Goal: Information Seeking & Learning: Learn about a topic

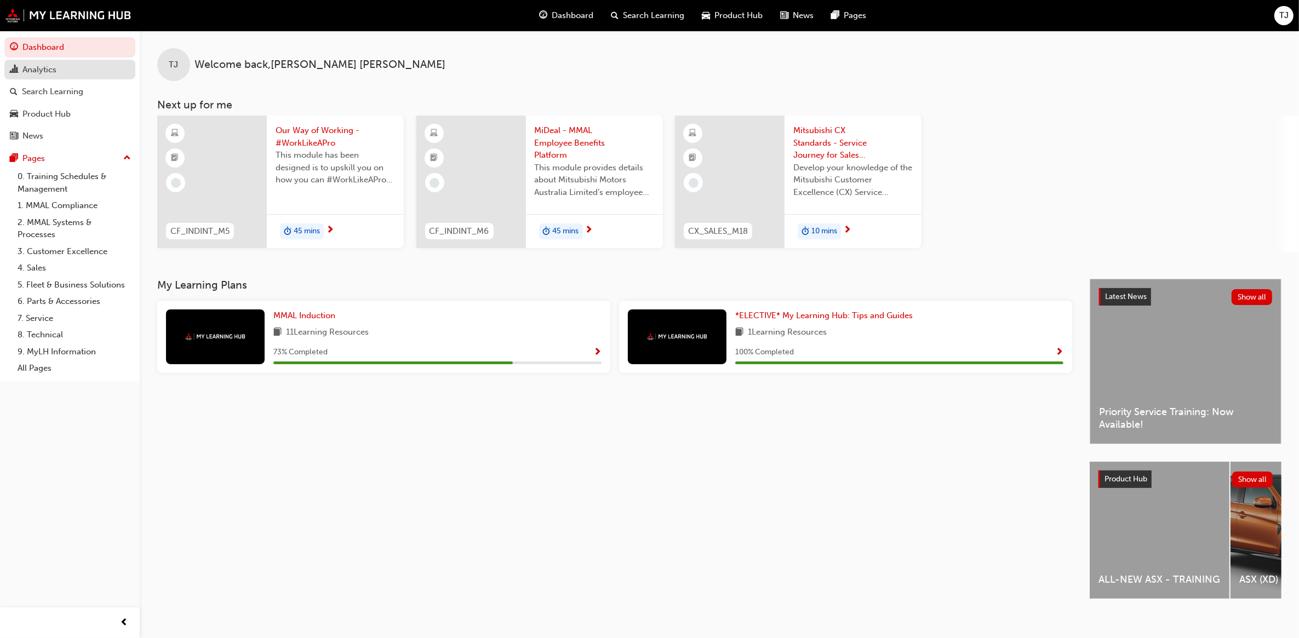
click at [58, 75] on div "Analytics" at bounding box center [70, 70] width 120 height 14
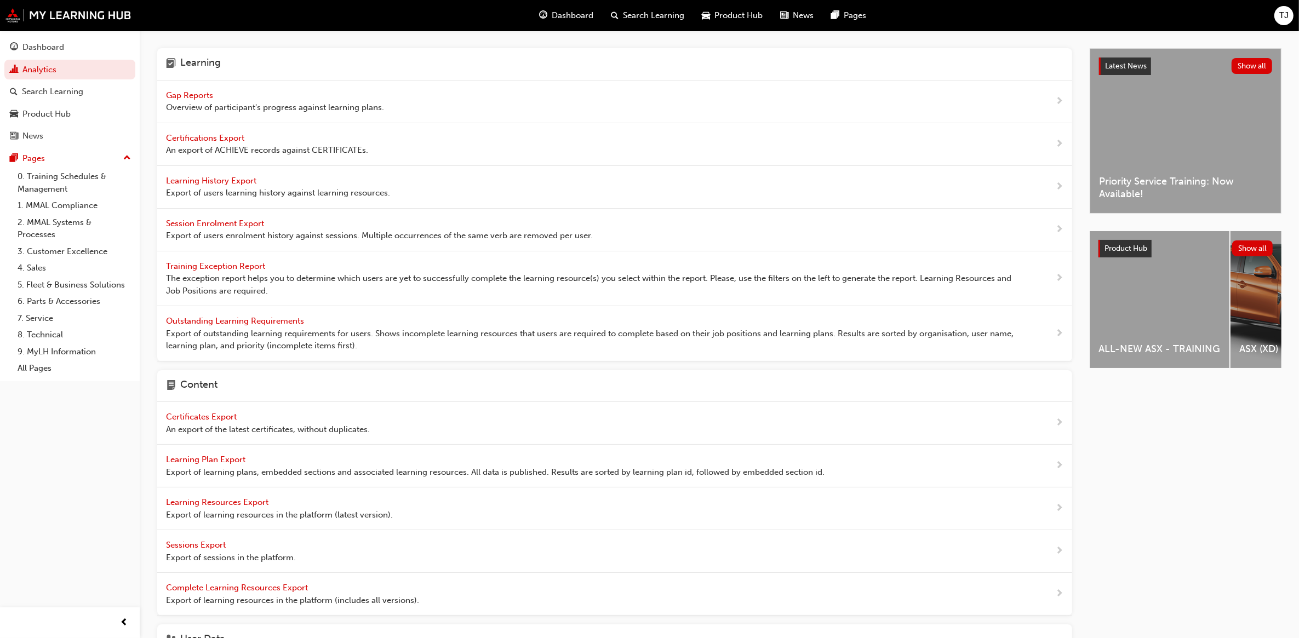
click at [196, 94] on span "Gap Reports" at bounding box center [190, 95] width 49 height 10
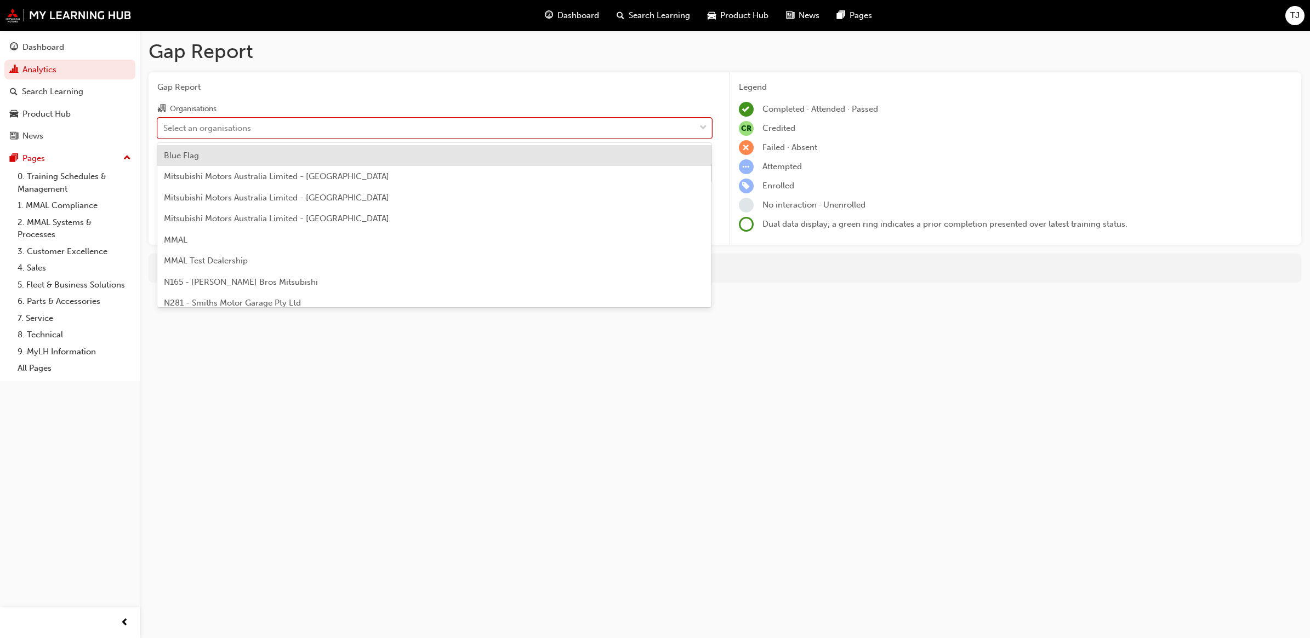
click at [237, 132] on div "Select an organisations" at bounding box center [207, 128] width 88 height 13
click at [164, 132] on input "Organisations option Blue Flag focused, 1 of 202. 202 results available. Use Up…" at bounding box center [163, 127] width 1 height 9
type input "v261"
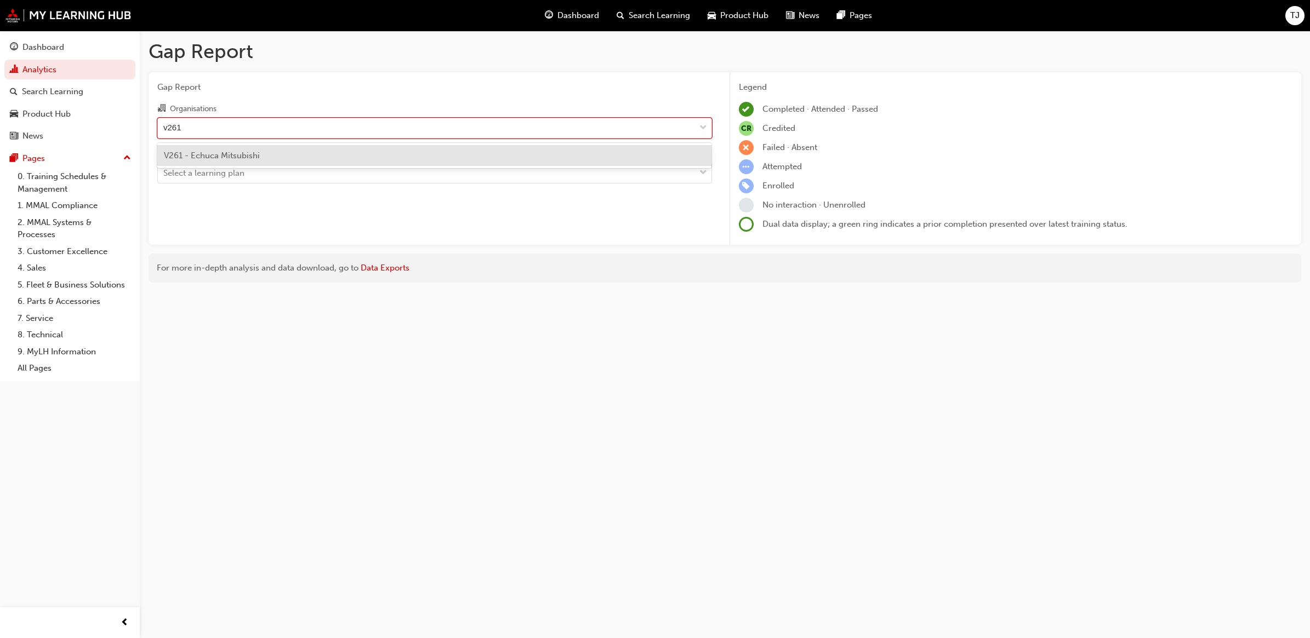
click at [239, 155] on span "V261 - Echuca Mitsubishi" at bounding box center [212, 156] width 96 height 10
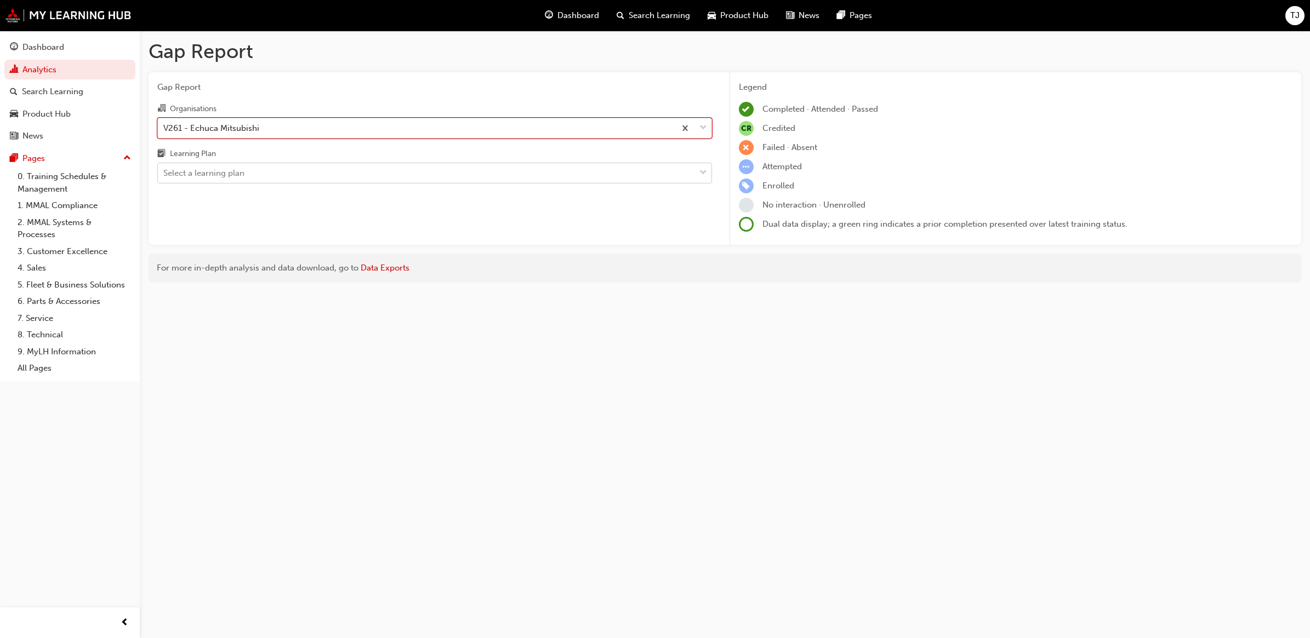
click at [239, 173] on div "Select a learning plan" at bounding box center [203, 173] width 81 height 13
click at [164, 173] on input "Learning Plan Select a learning plan" at bounding box center [163, 172] width 1 height 9
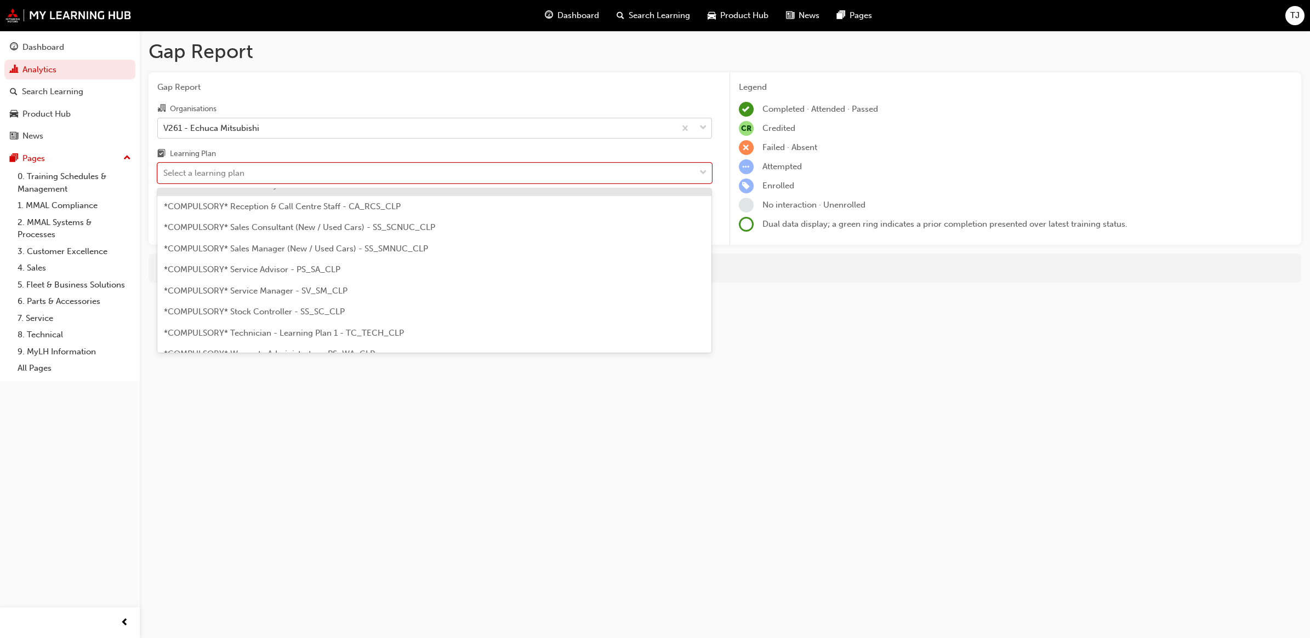
scroll to position [342, 0]
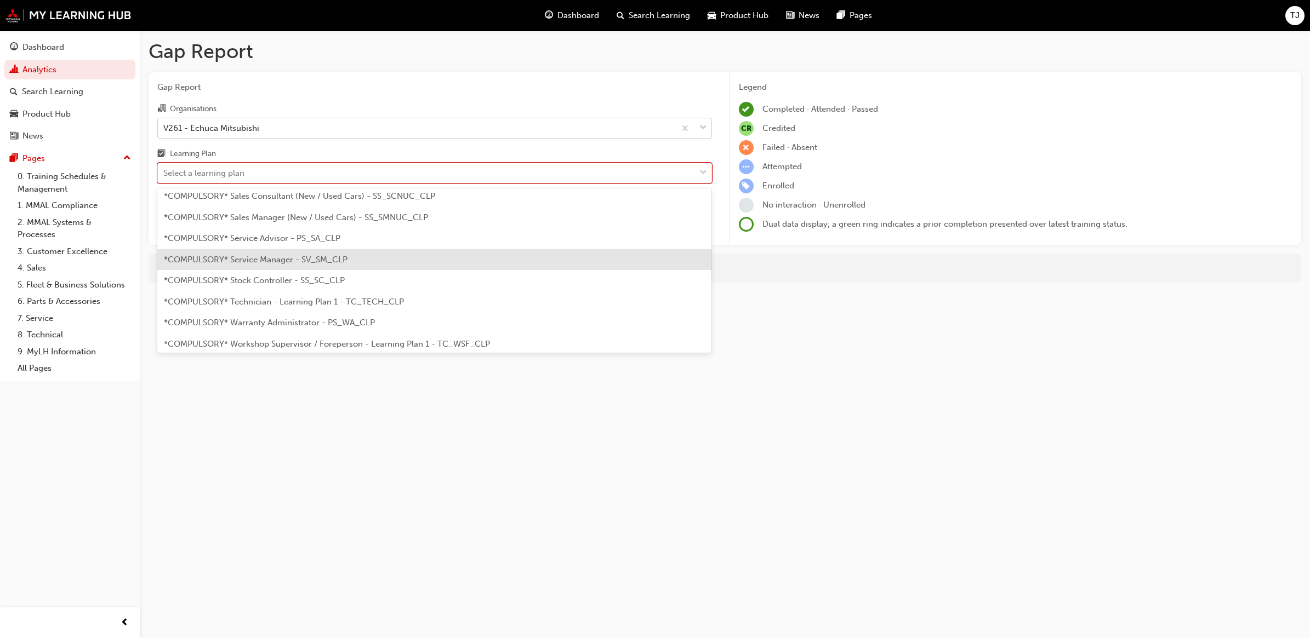
click at [278, 259] on span "*COMPULSORY* Service Manager - SV_SM_CLP" at bounding box center [256, 260] width 184 height 10
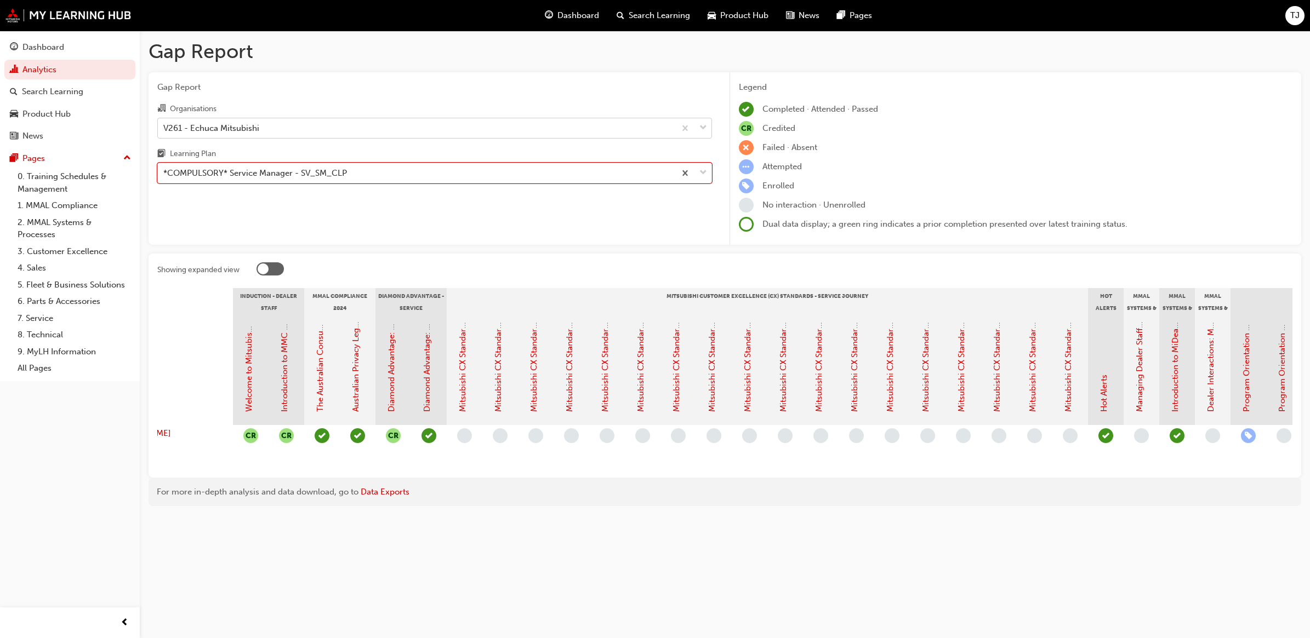
scroll to position [0, 99]
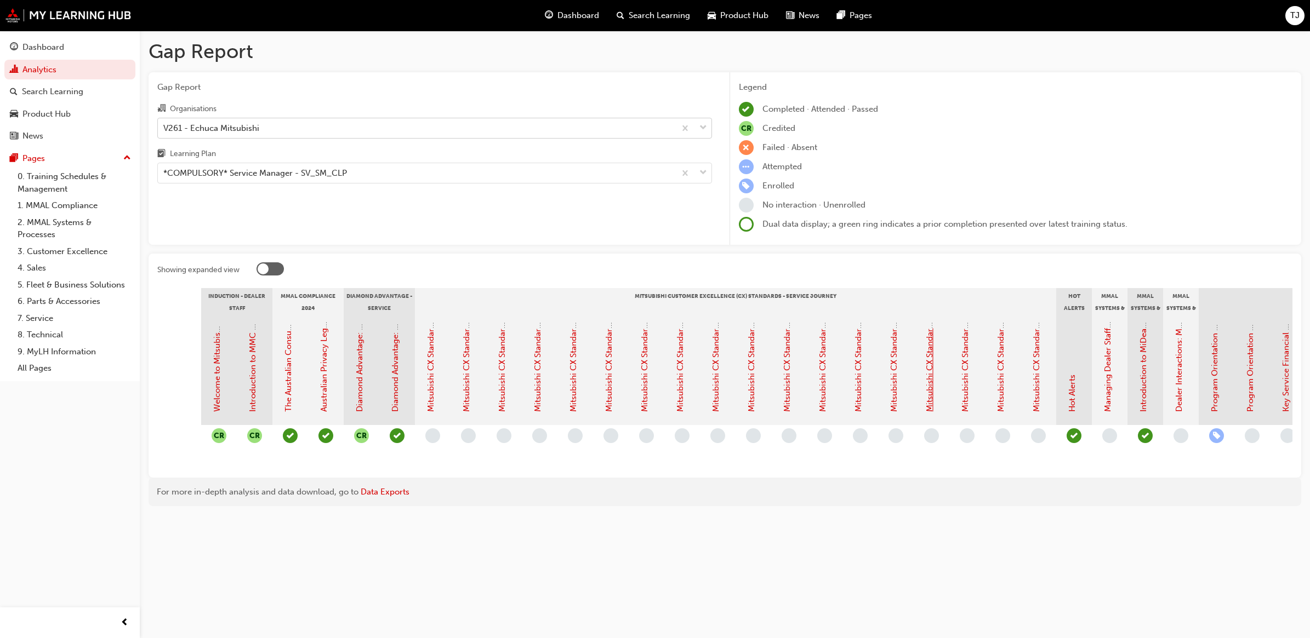
click at [931, 390] on link "Mitsubishi CX Standards - Service Journey 14: Explanation of Final Invoice" at bounding box center [929, 271] width 10 height 281
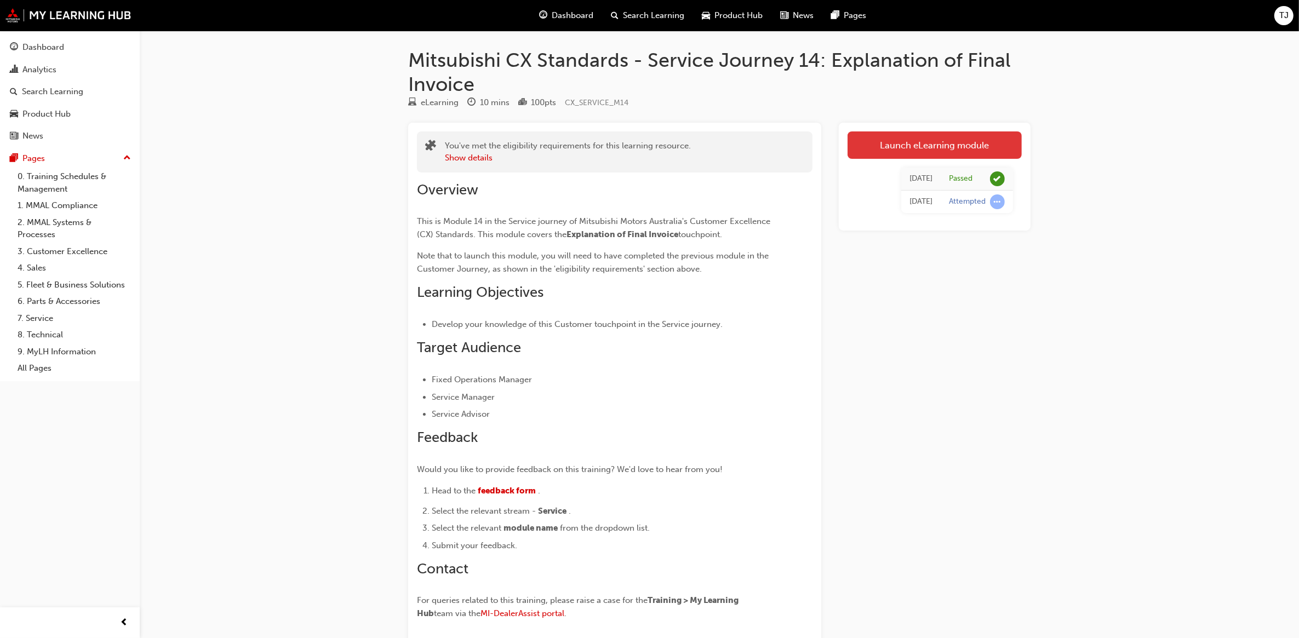
click at [945, 143] on link "Launch eLearning module" at bounding box center [935, 145] width 174 height 27
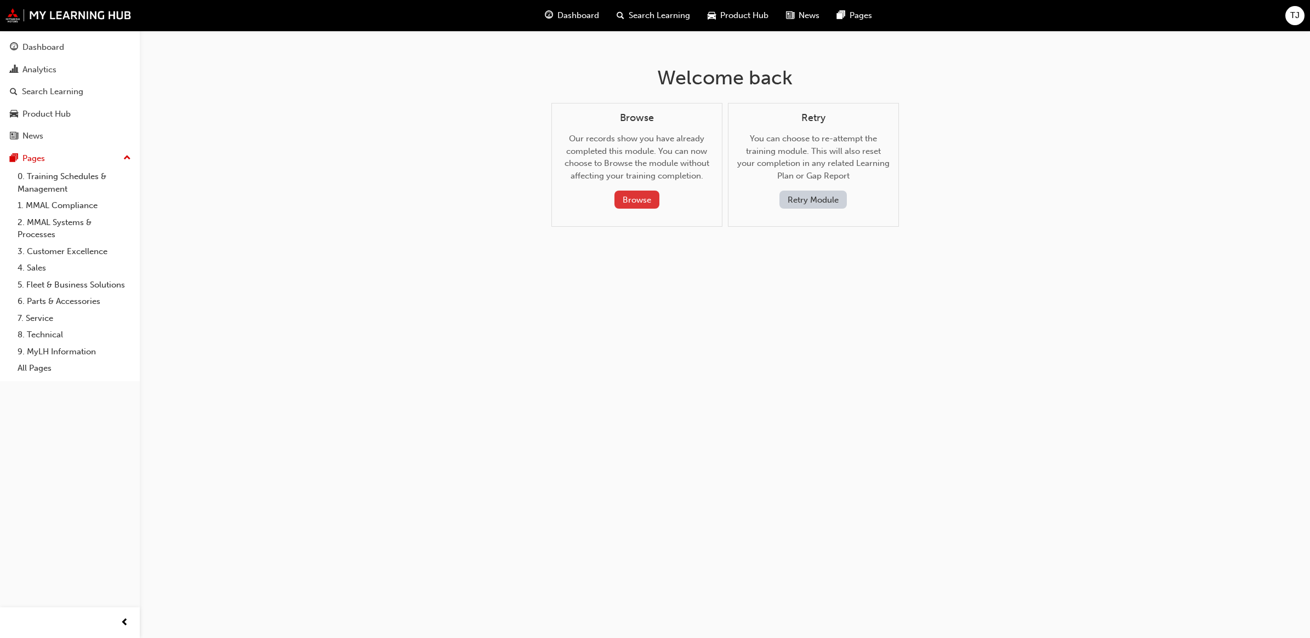
click at [634, 199] on button "Browse" at bounding box center [636, 200] width 45 height 18
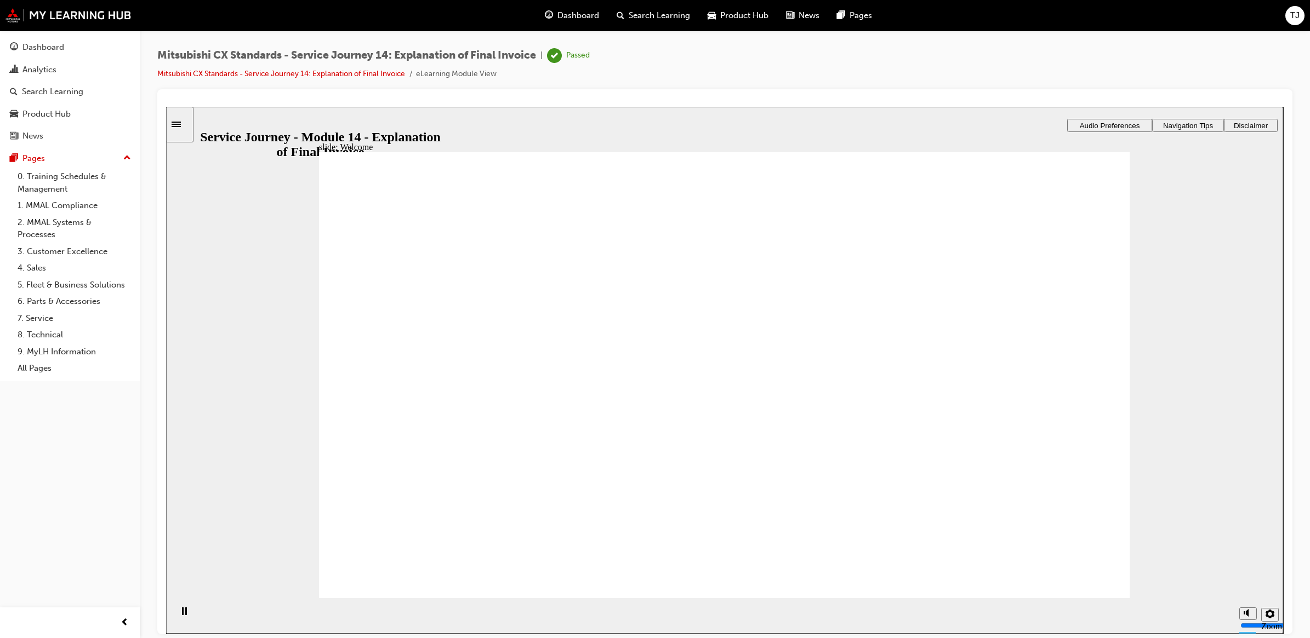
drag, startPoint x: 633, startPoint y: 309, endPoint x: 575, endPoint y: 311, distance: 57.6
click at [237, 350] on div "slide: Welcome Explanation of Final Invoice Service Journey Click Start your en…" at bounding box center [724, 369] width 1117 height 527
